Goal: Transaction & Acquisition: Purchase product/service

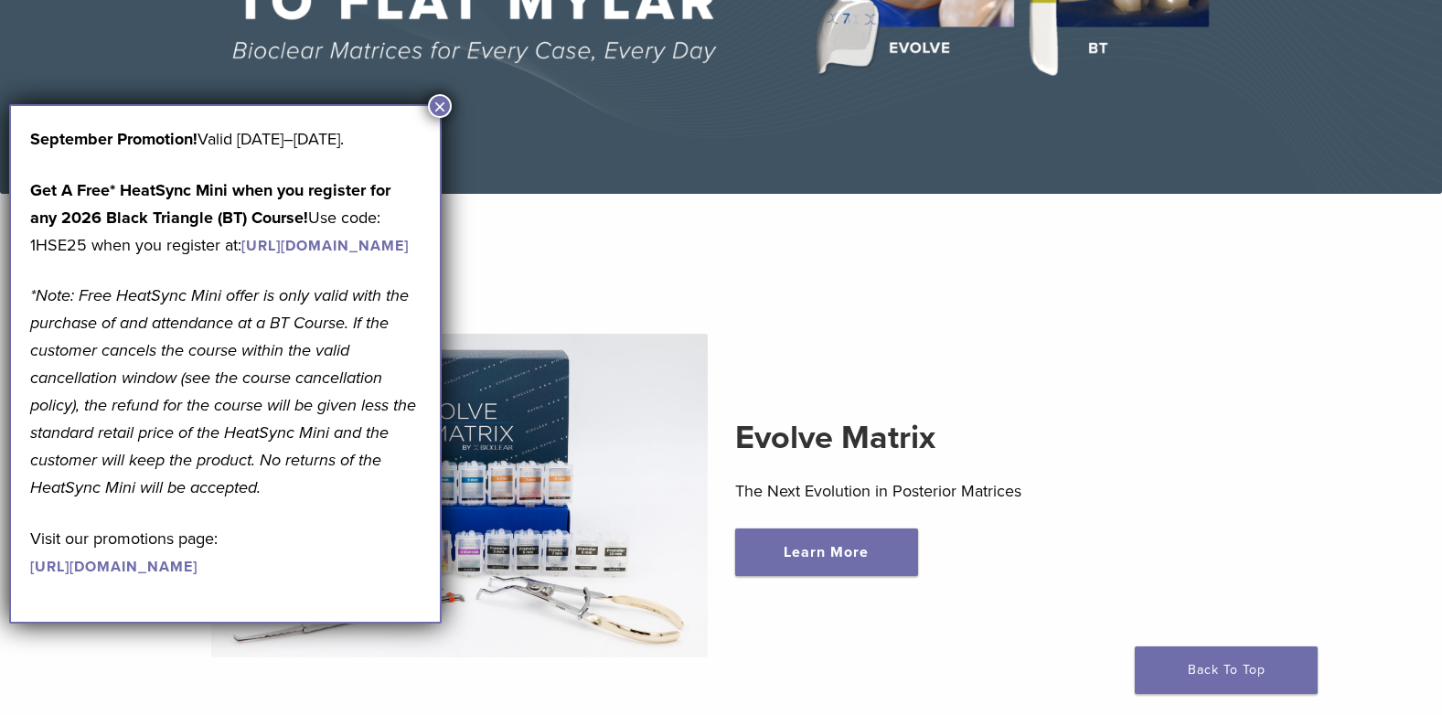
scroll to position [366, 0]
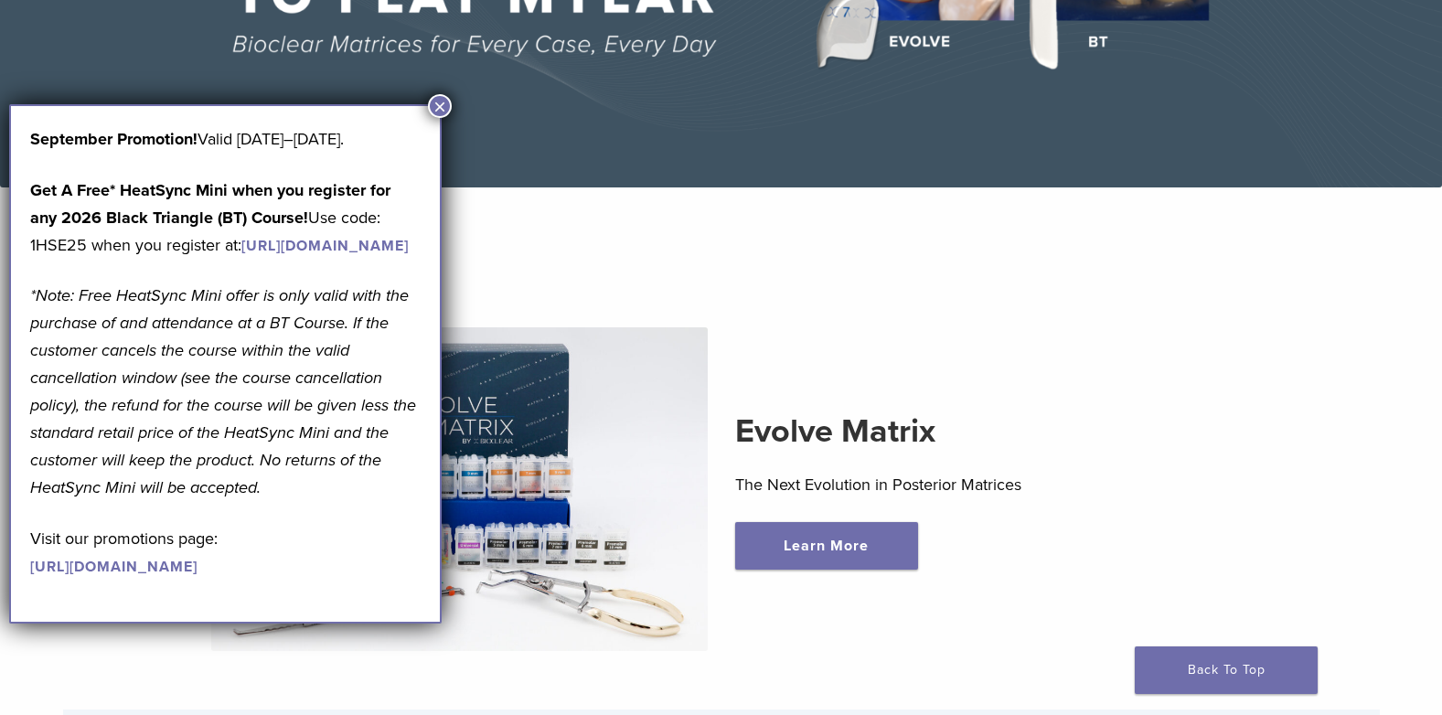
click at [439, 104] on button "×" at bounding box center [440, 106] width 24 height 24
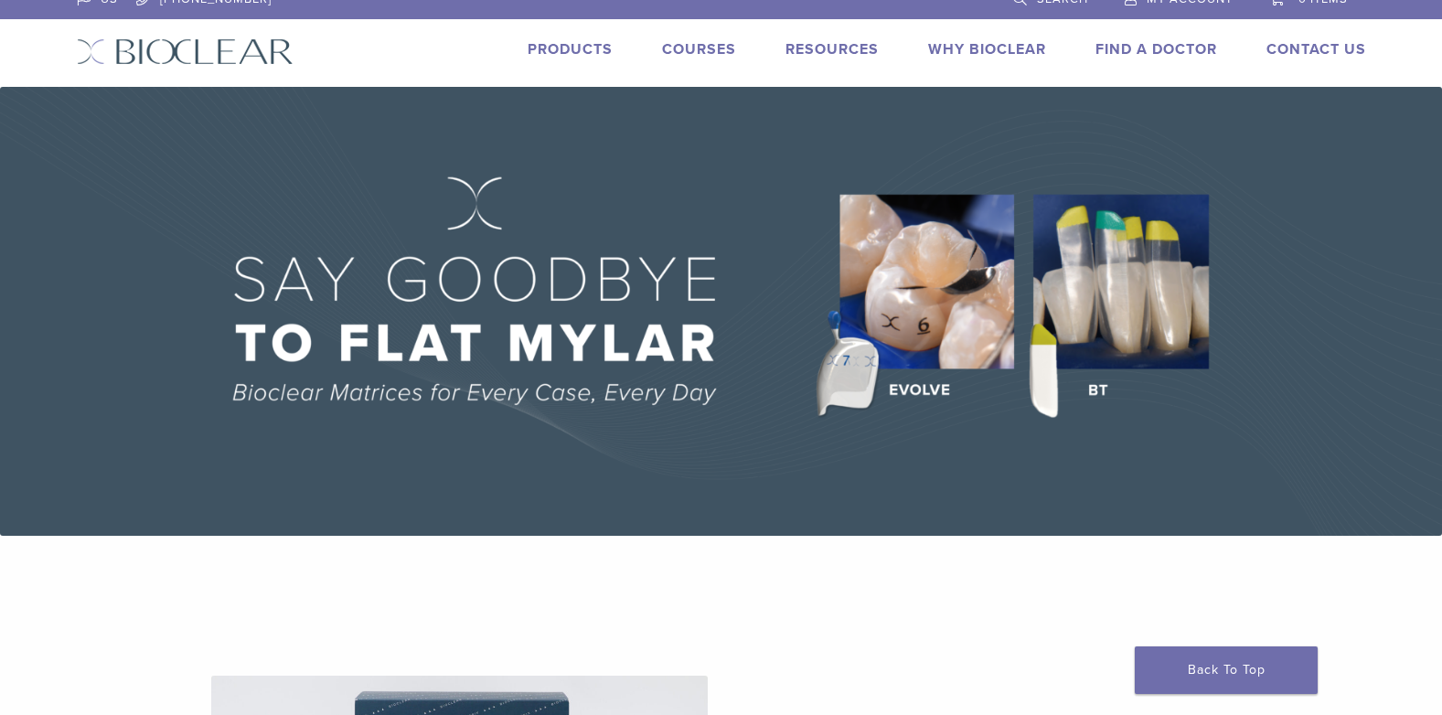
scroll to position [0, 0]
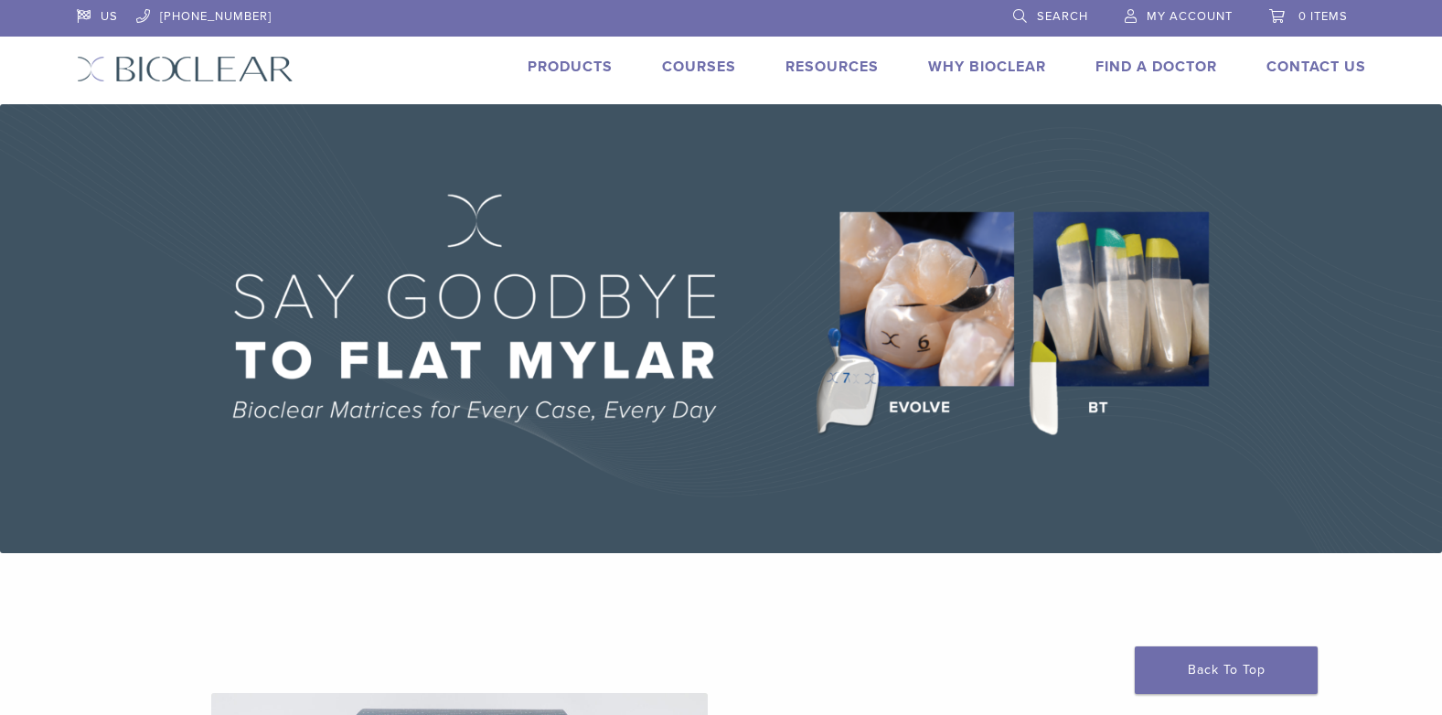
click at [564, 66] on link "Products" at bounding box center [569, 67] width 85 height 18
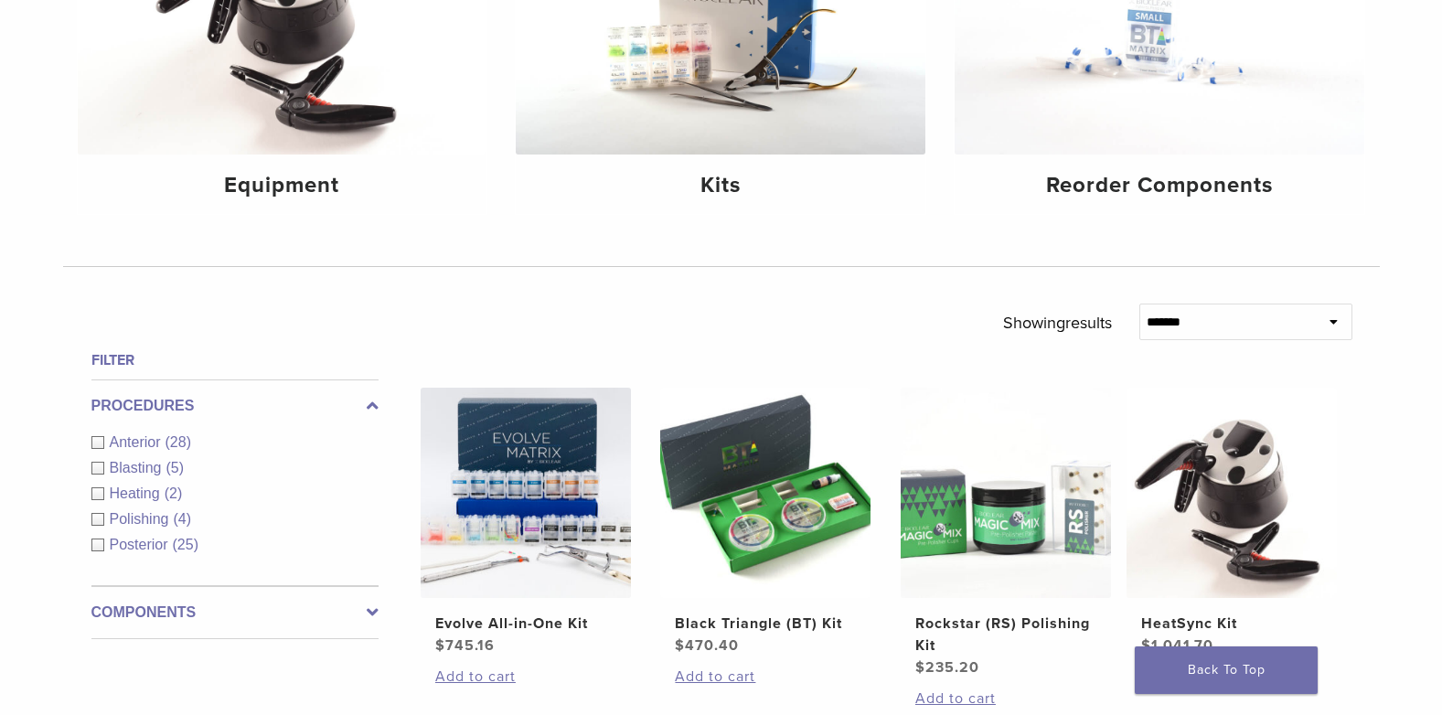
scroll to position [366, 0]
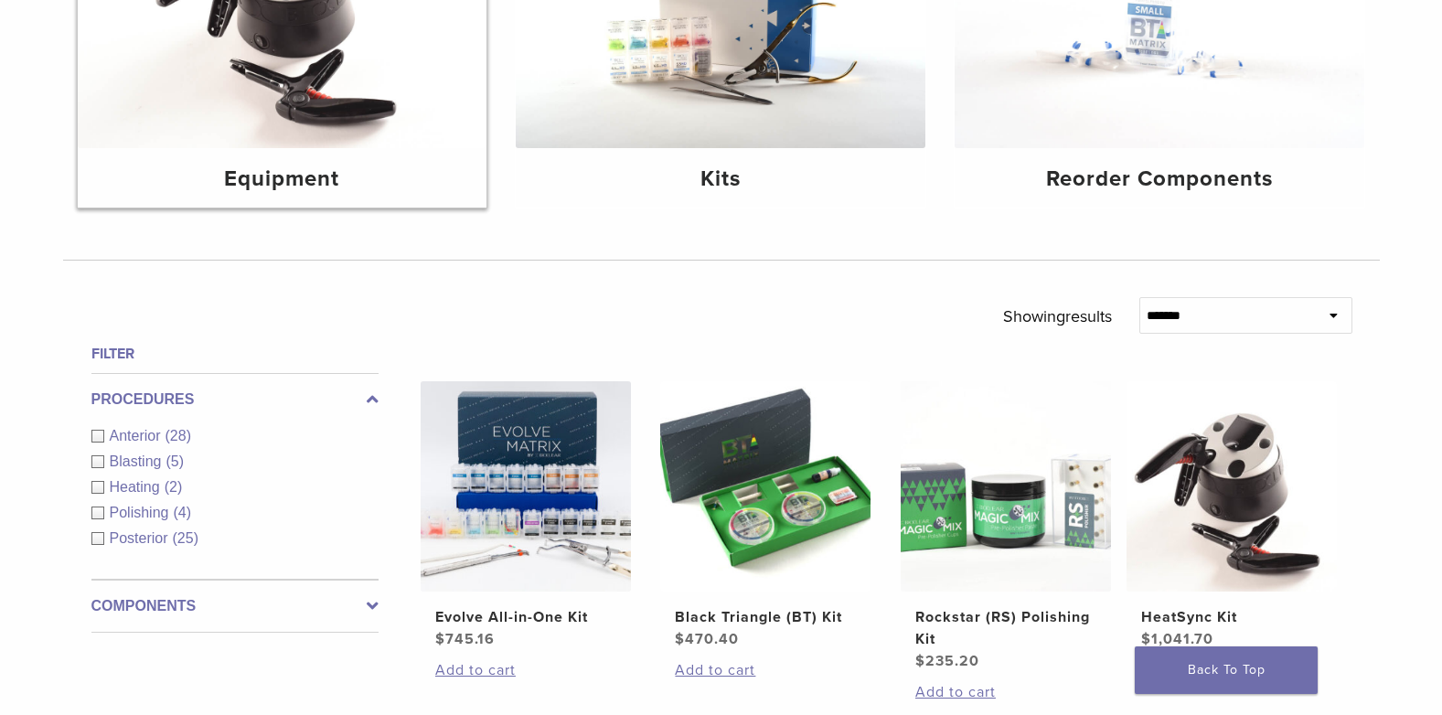
click at [275, 118] on img at bounding box center [283, 11] width 410 height 273
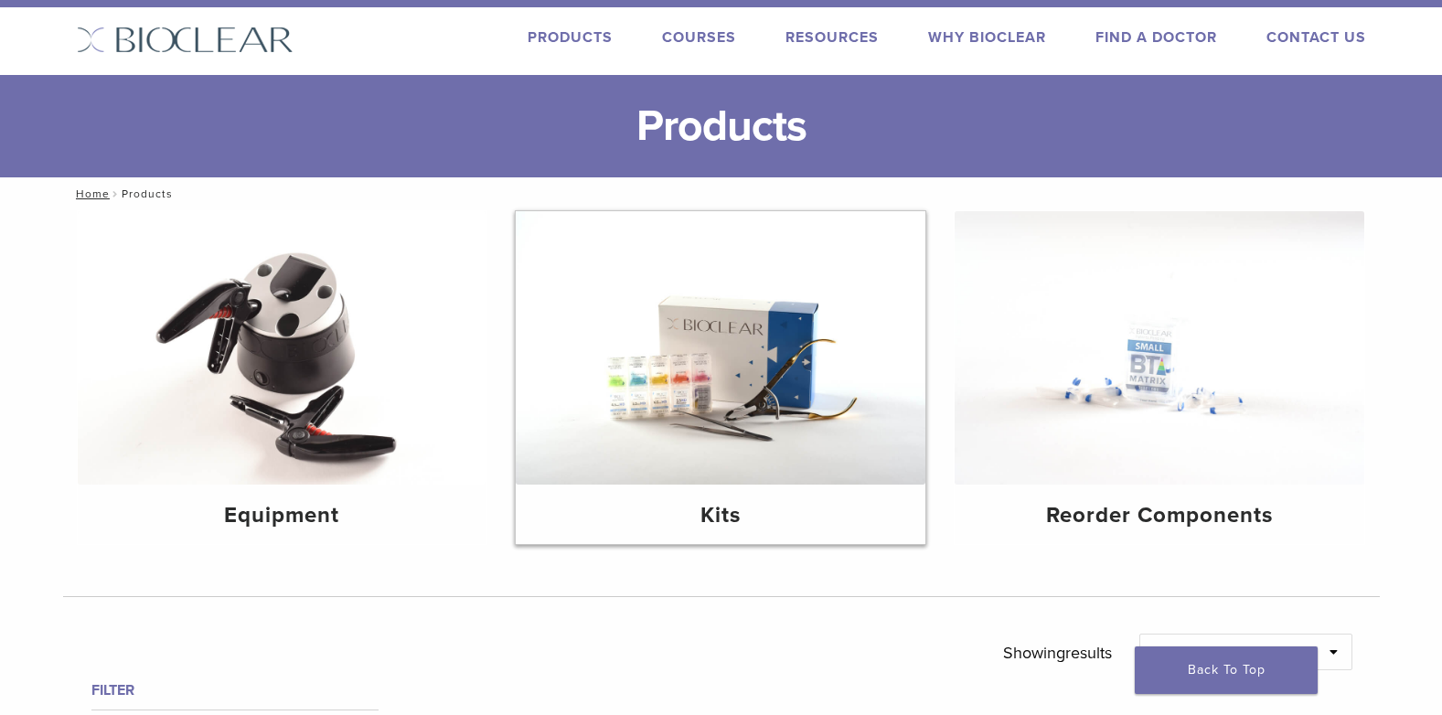
scroll to position [0, 0]
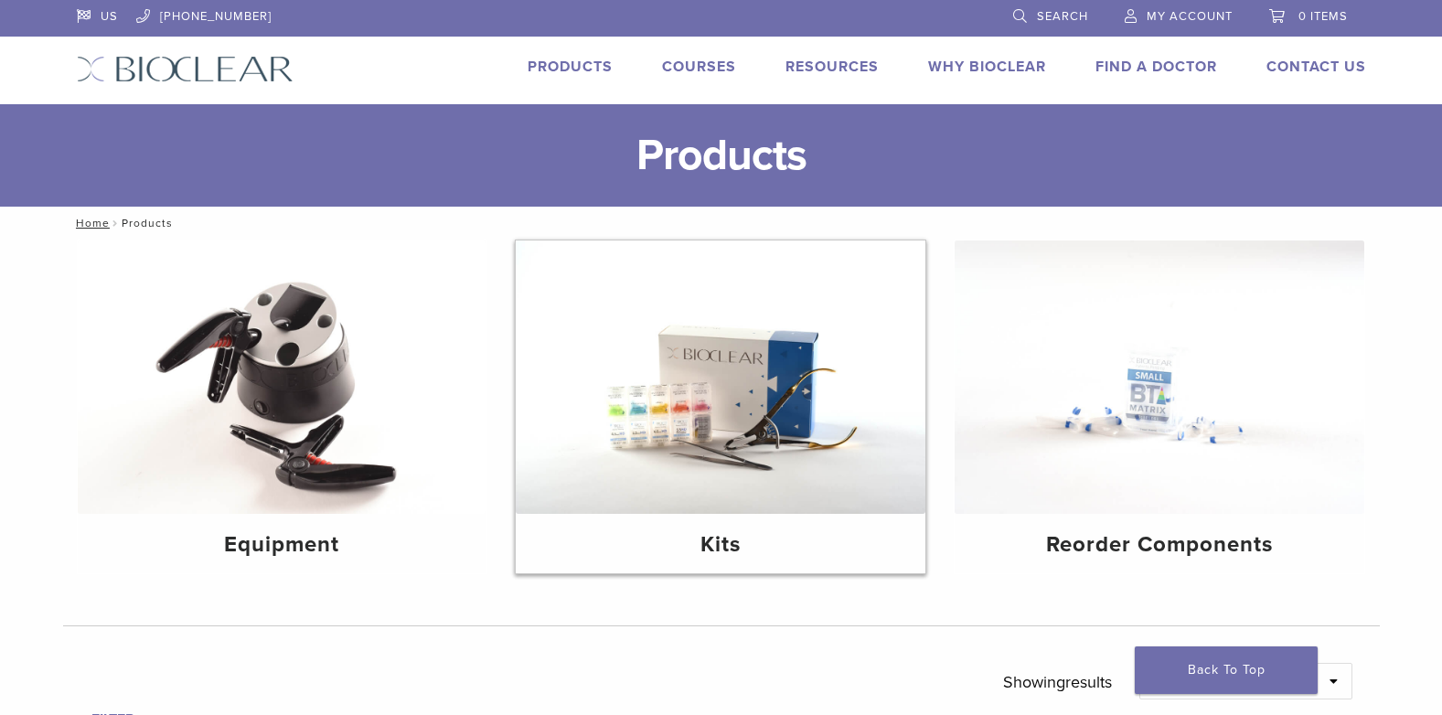
click at [729, 405] on img at bounding box center [721, 376] width 410 height 273
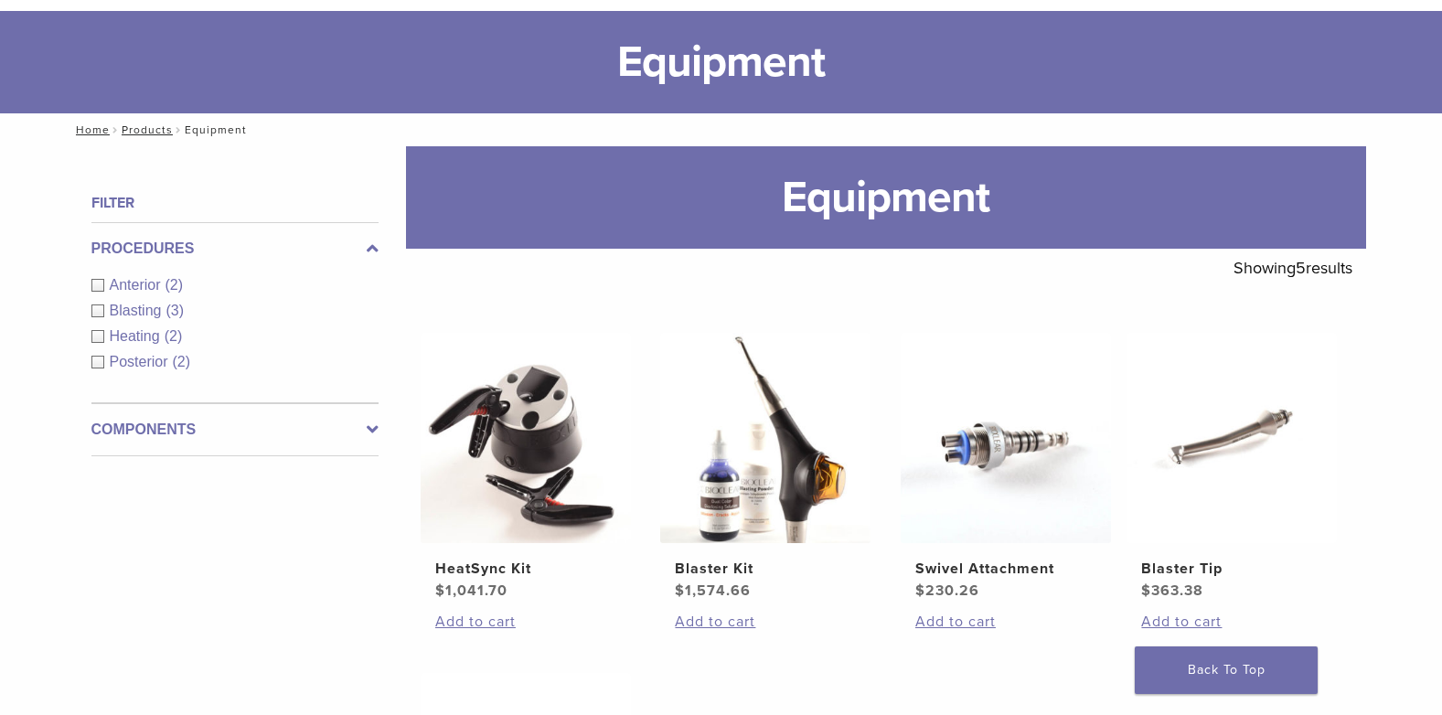
scroll to position [91, 0]
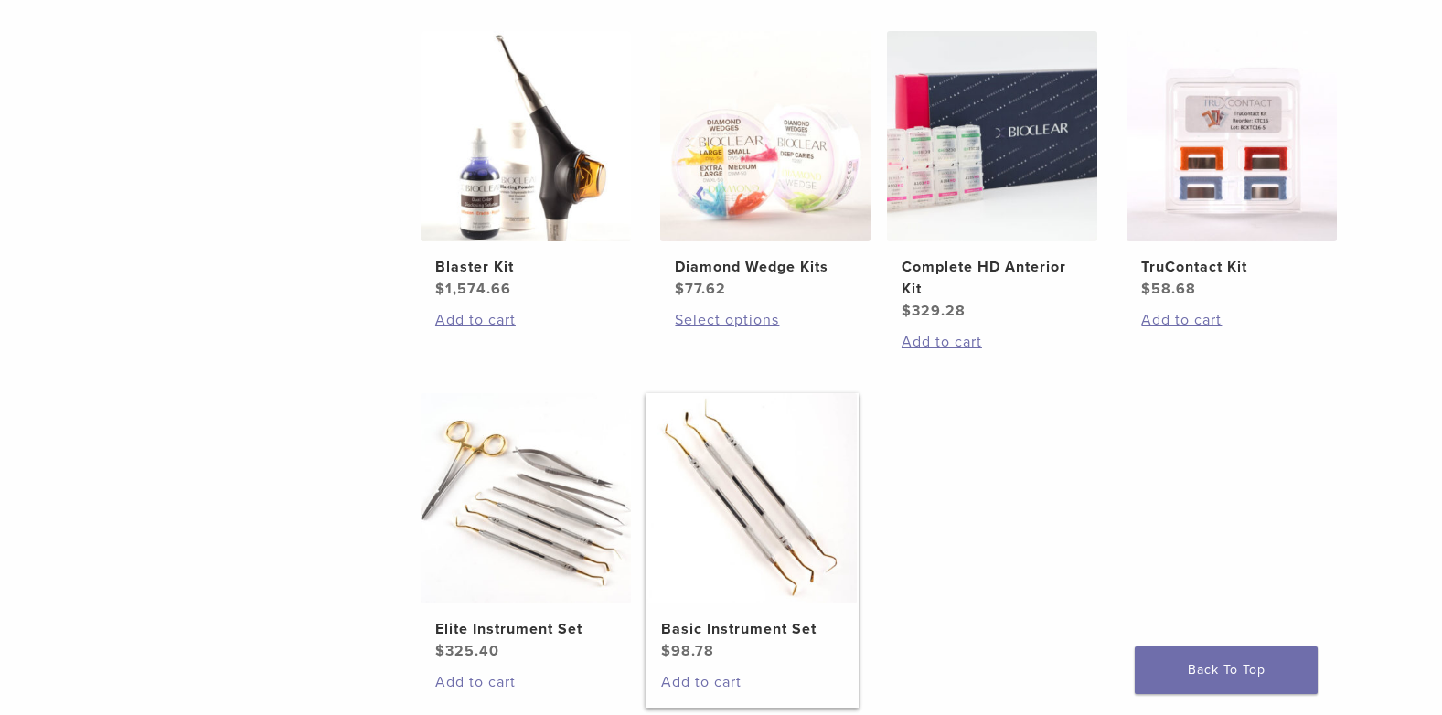
scroll to position [789, 0]
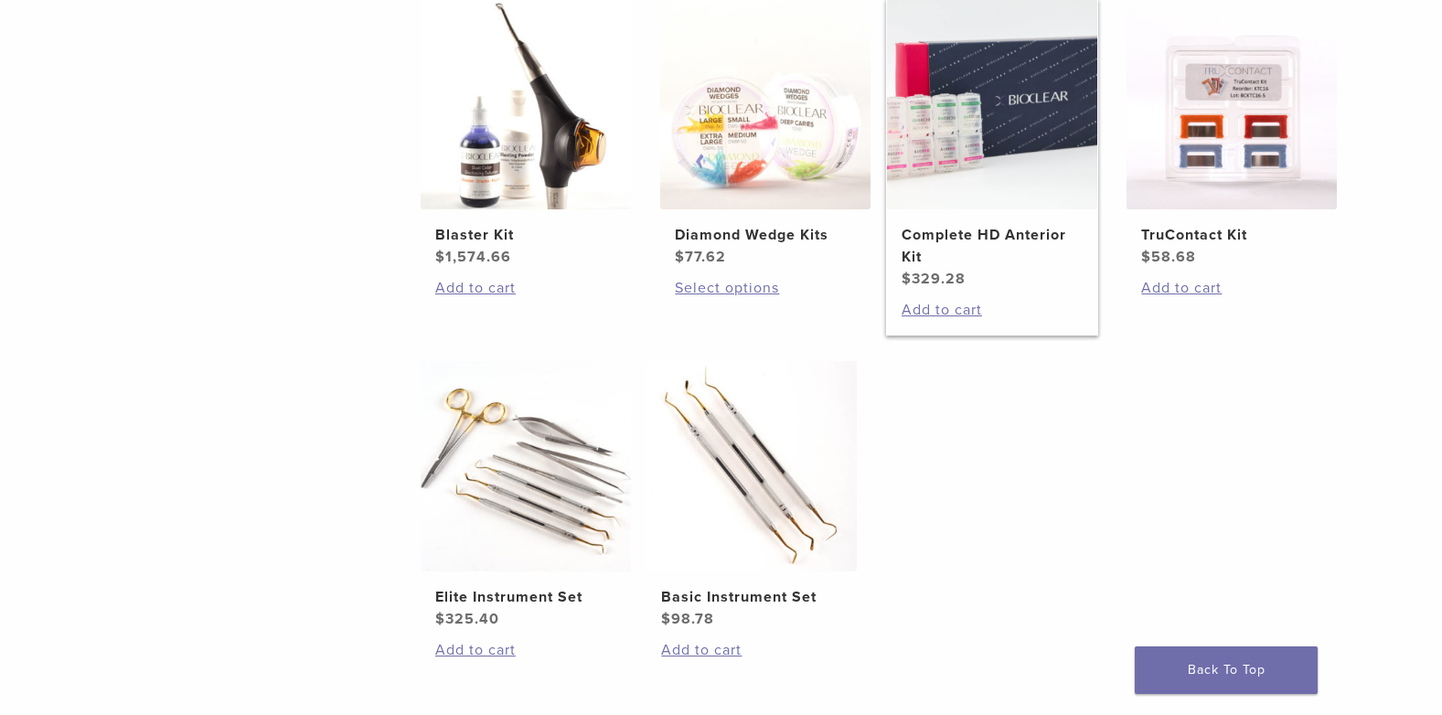
click at [965, 123] on img at bounding box center [992, 104] width 210 height 210
